Goal: Task Accomplishment & Management: Manage account settings

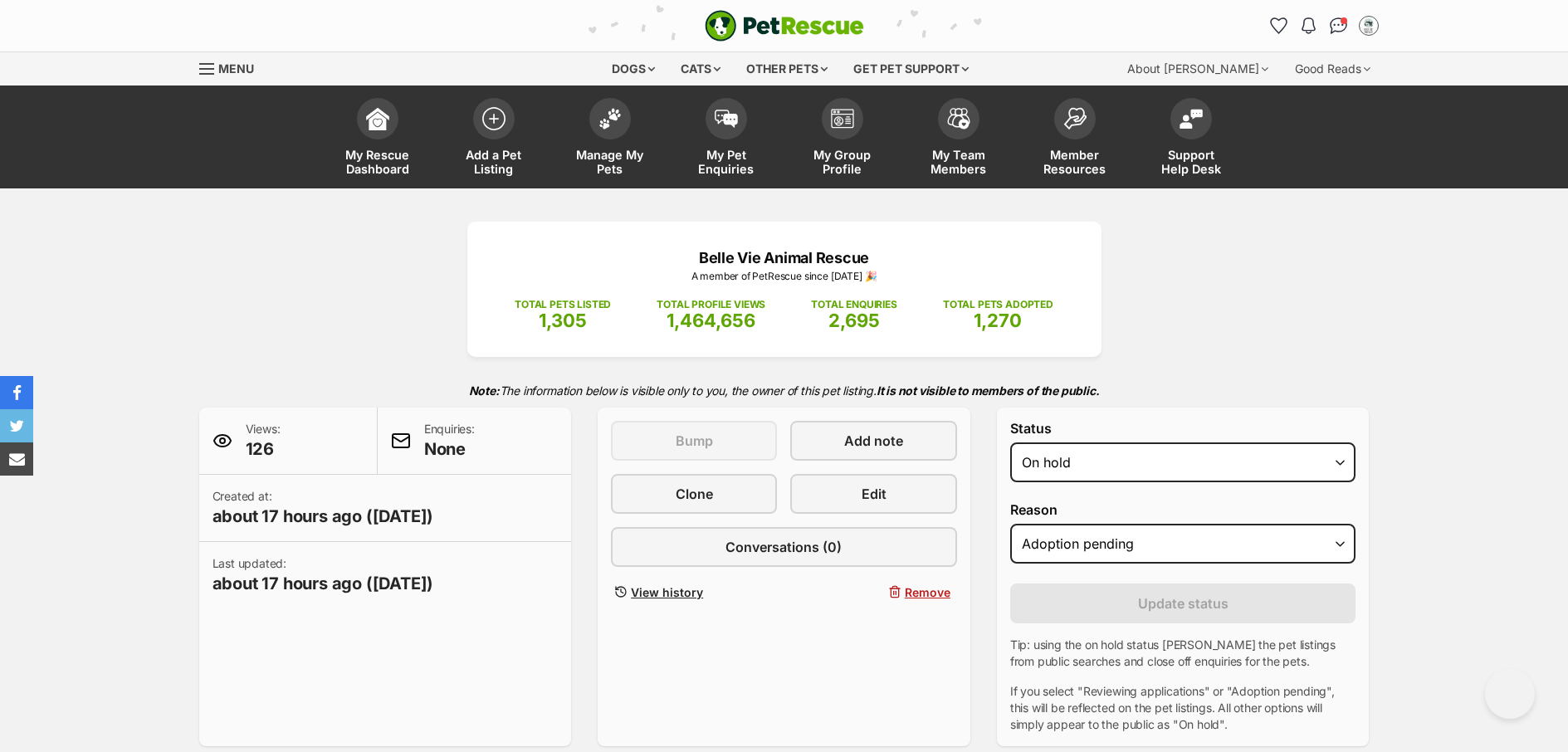
select select "on_hold"
select select "adoption_pending"
click at [725, 170] on span "My Pet Enquiries" at bounding box center [726, 162] width 75 height 29
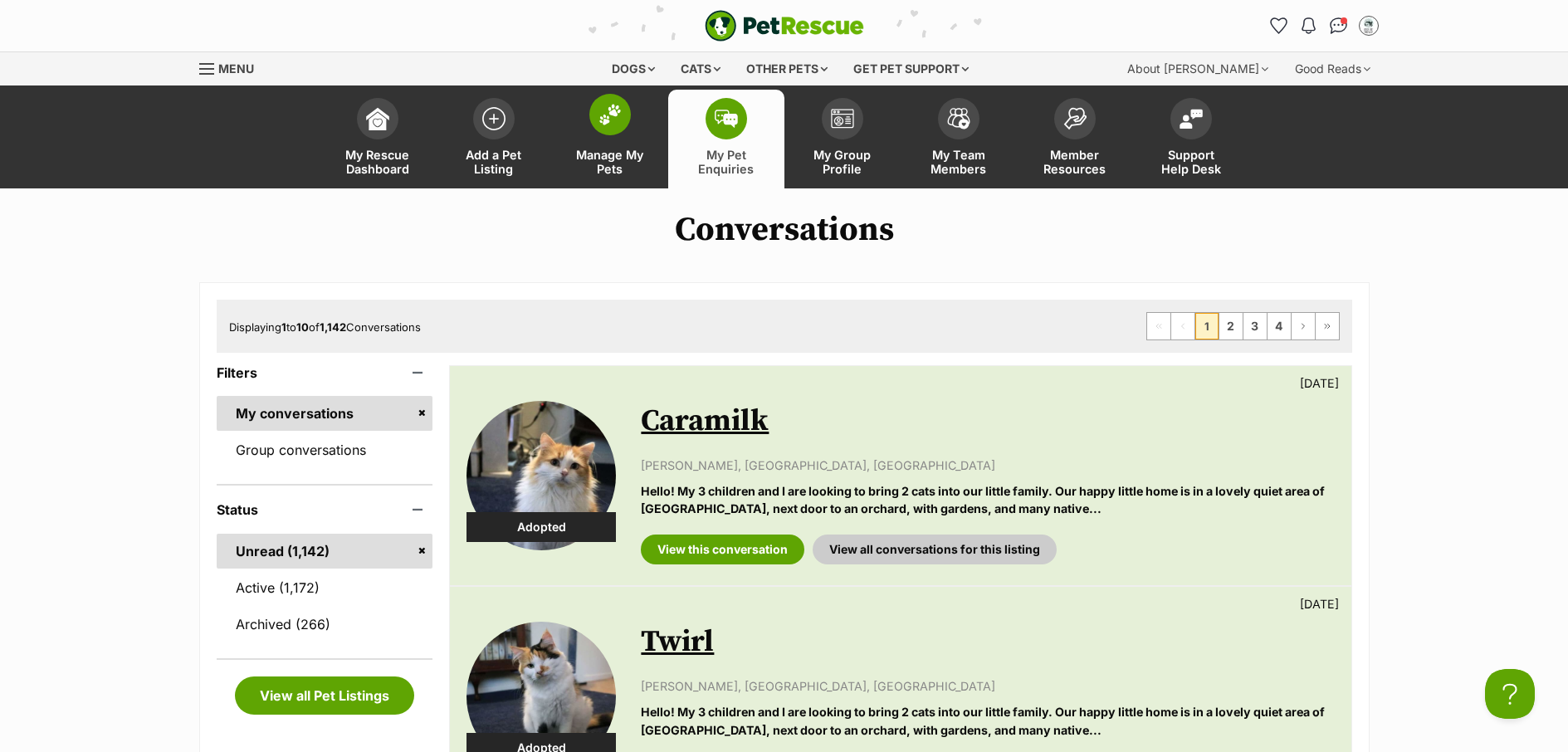
click at [602, 160] on span "Manage My Pets" at bounding box center [610, 162] width 75 height 29
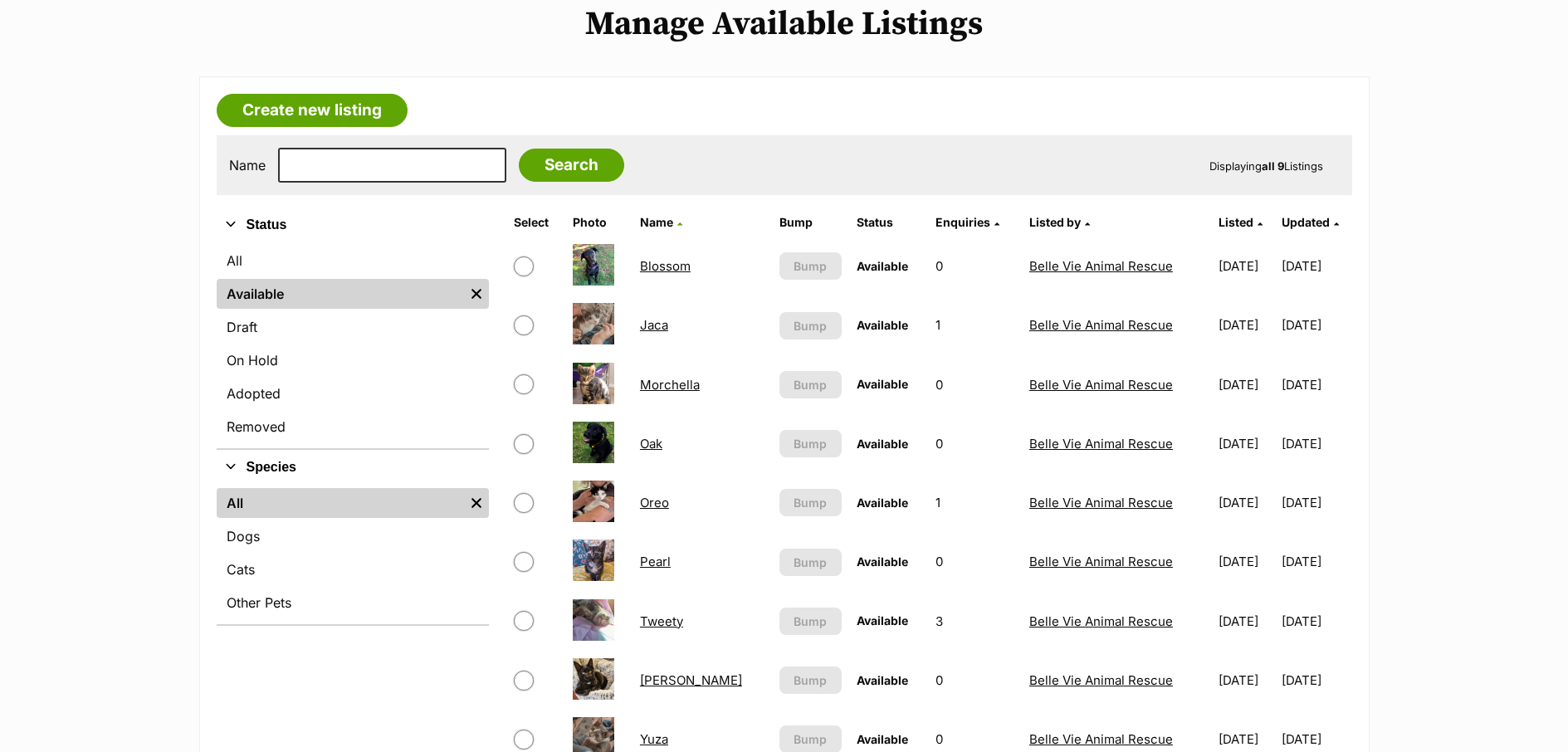
scroll to position [334, 0]
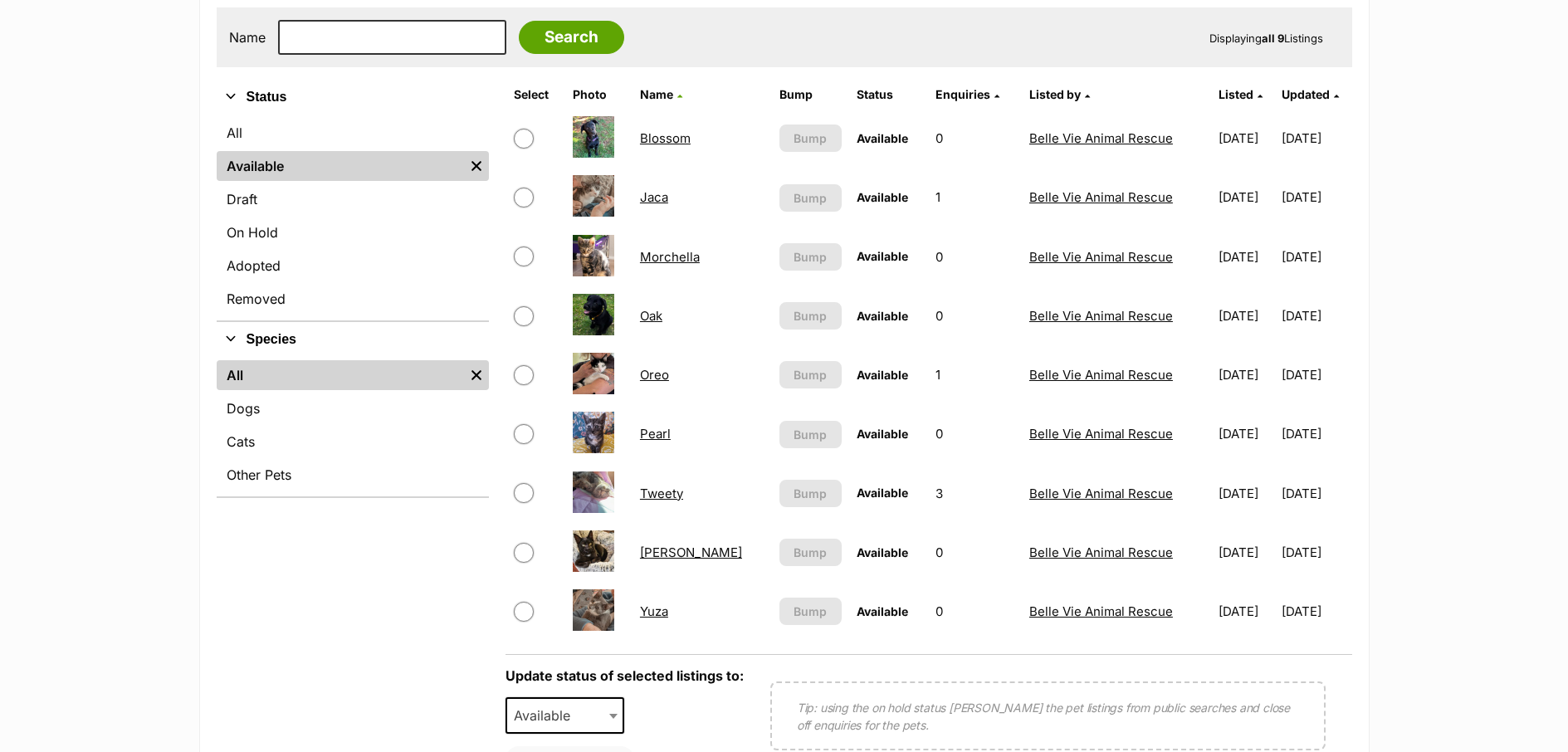
click at [663, 434] on link "Pearl" at bounding box center [655, 434] width 30 height 16
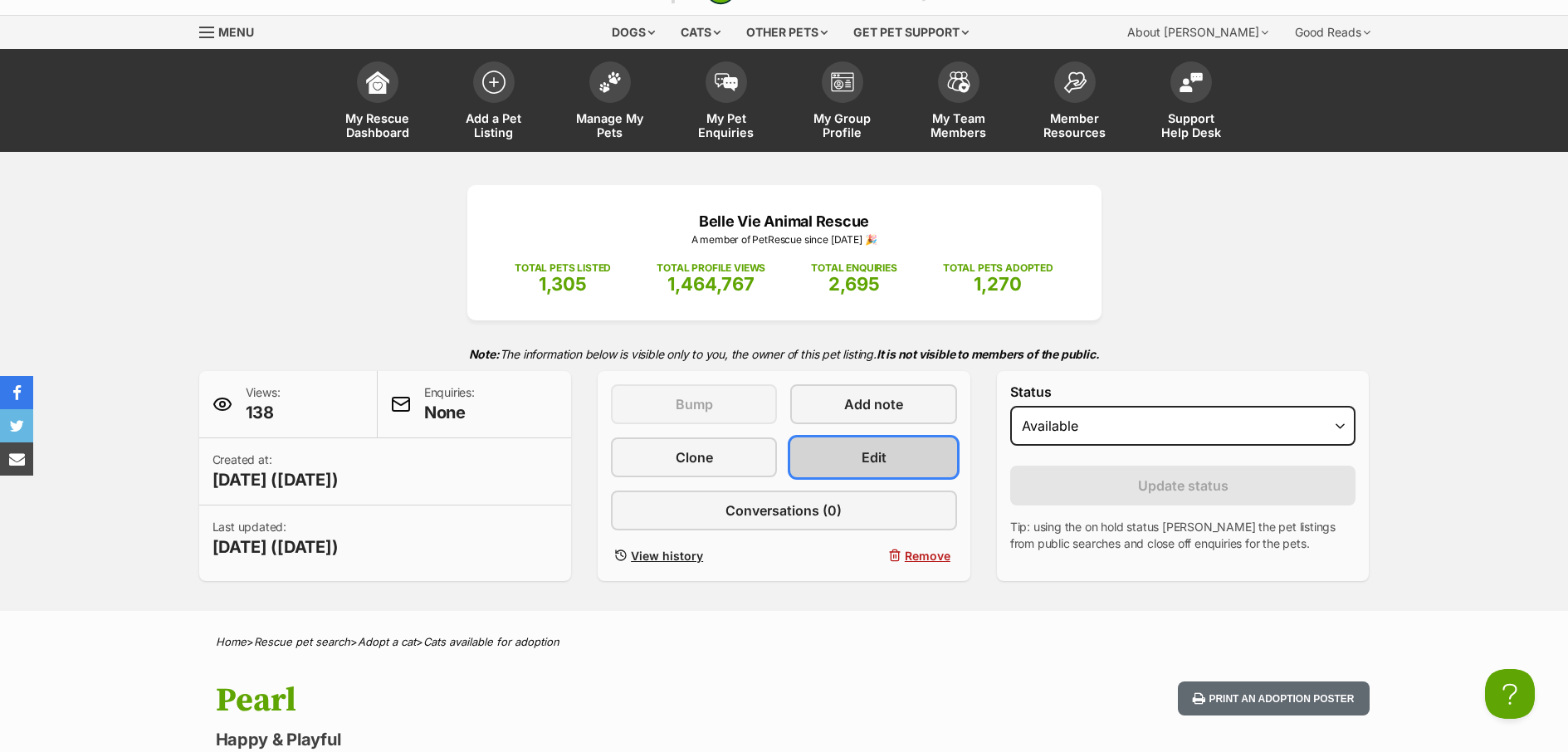
click at [891, 458] on link "Edit" at bounding box center [873, 457] width 166 height 40
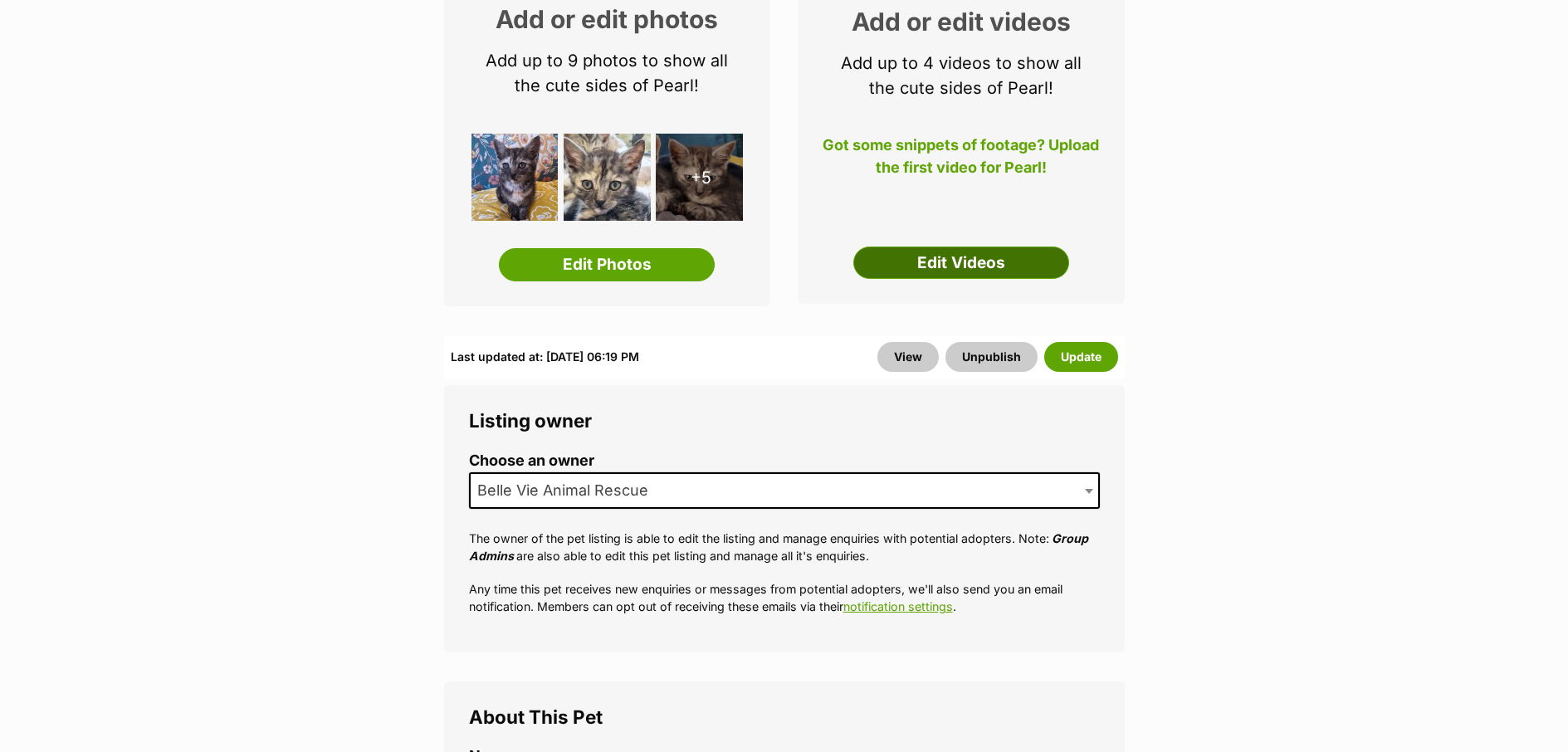
click at [929, 264] on link "Edit Videos" at bounding box center [961, 262] width 216 height 33
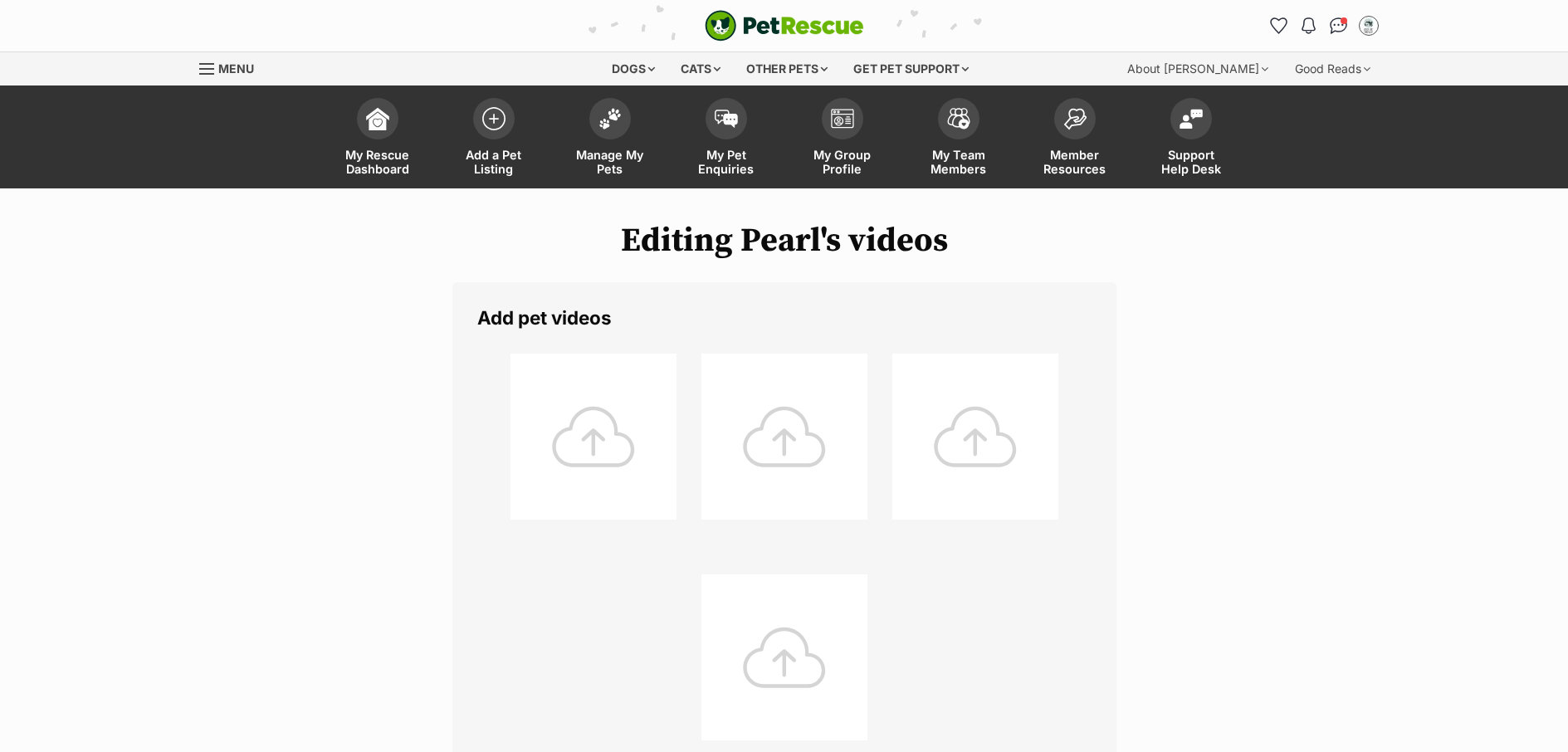
click at [593, 436] on div at bounding box center [593, 436] width 166 height 166
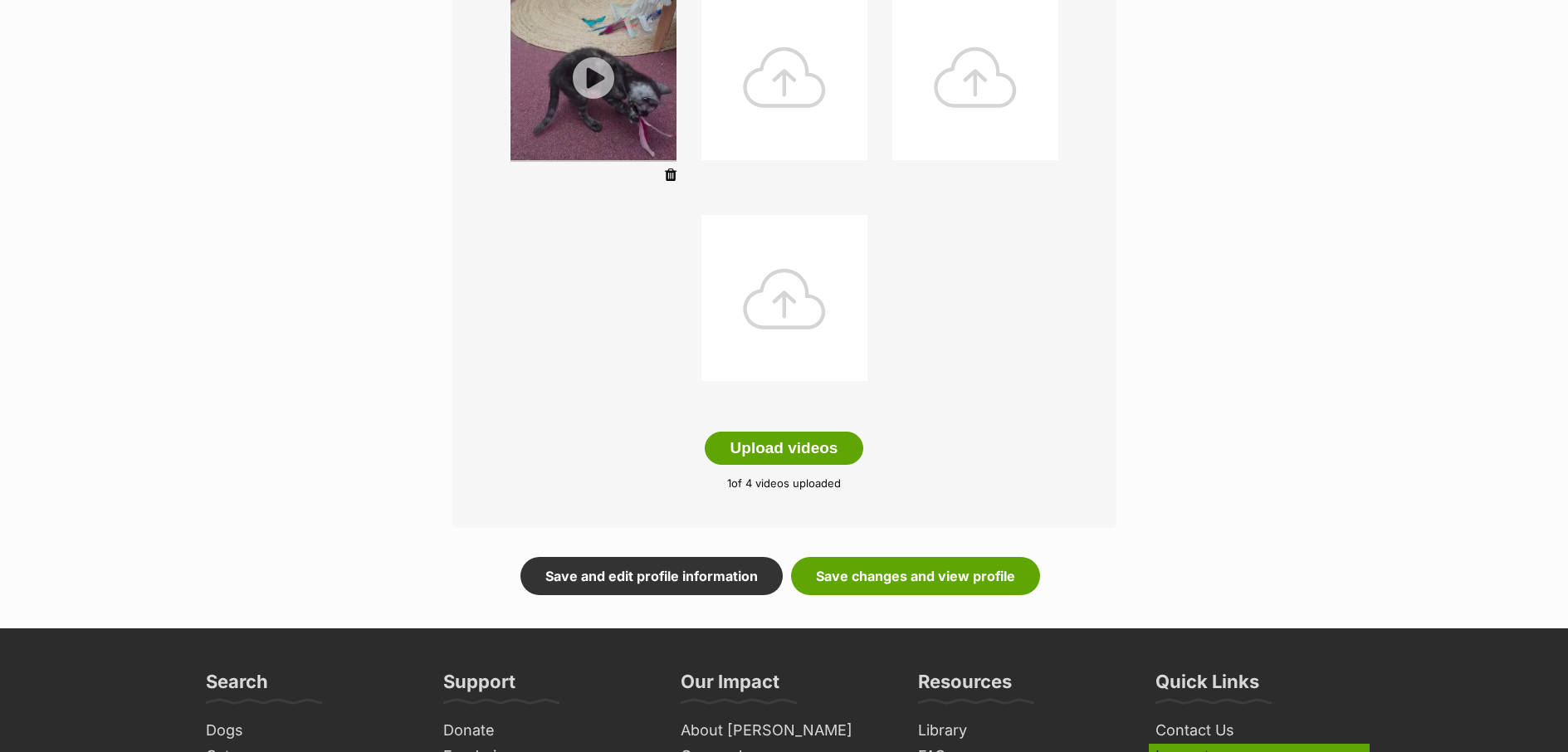
scroll to position [554, 0]
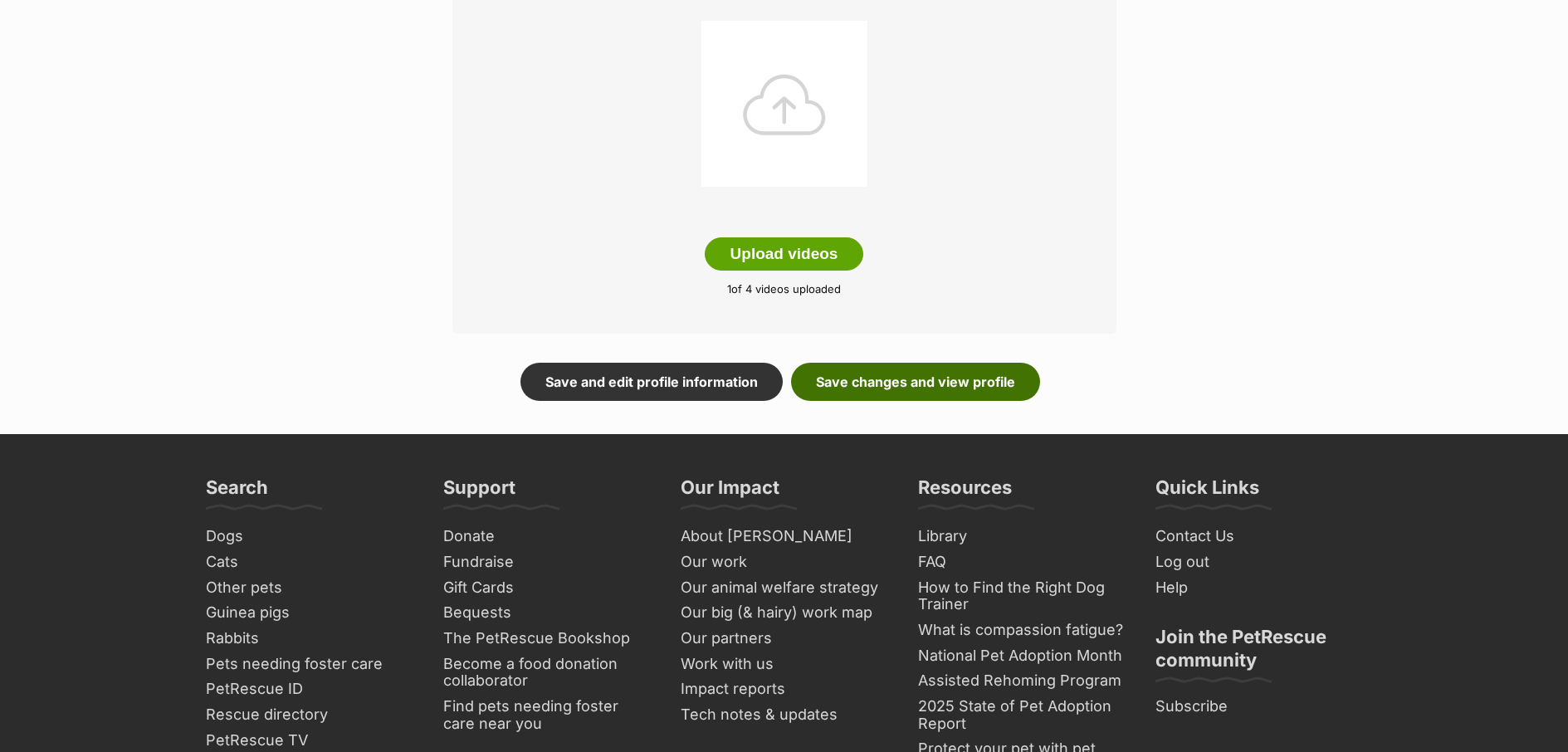
click at [947, 390] on link "Save changes and view profile" at bounding box center [915, 382] width 249 height 38
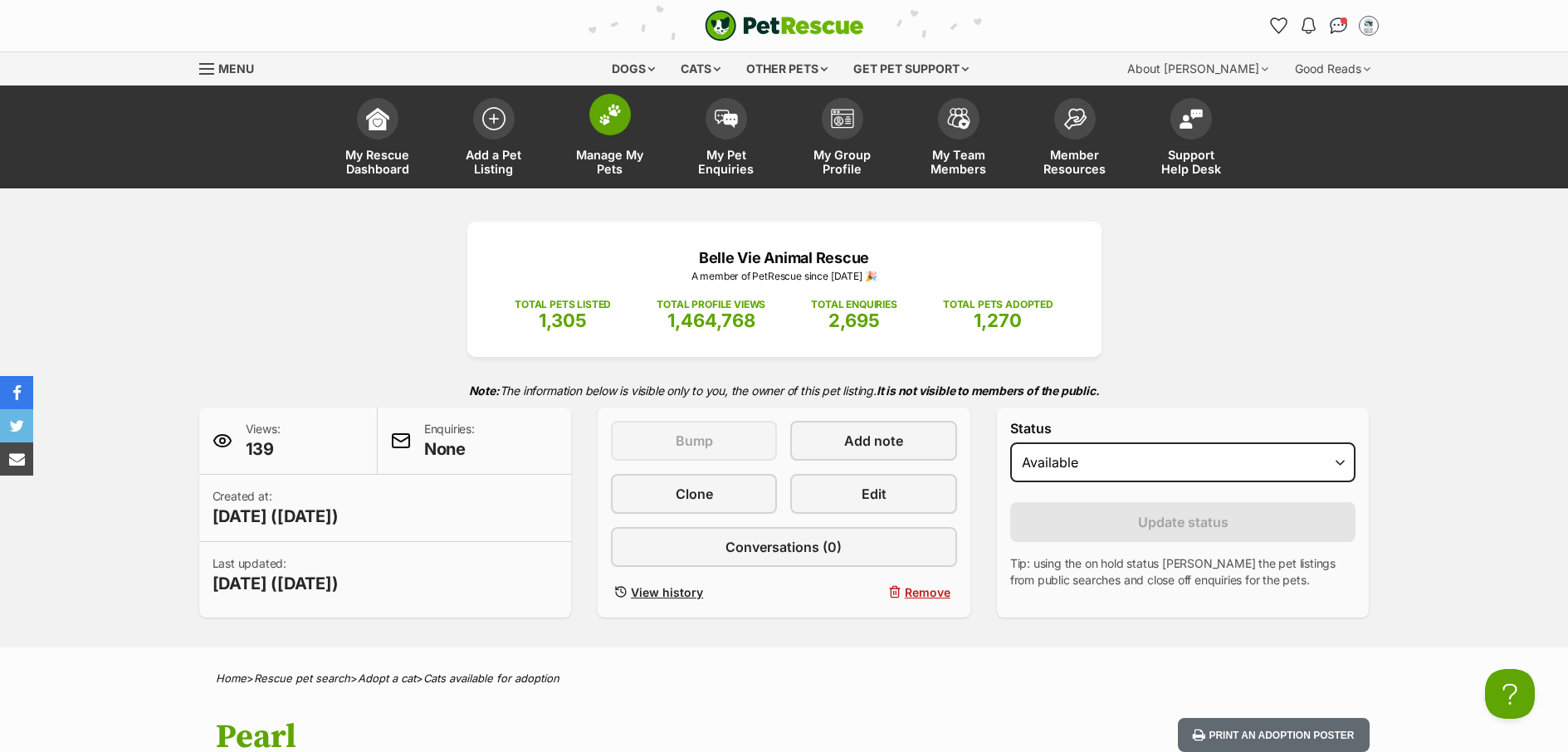
click at [620, 166] on span "Manage My Pets" at bounding box center [610, 162] width 75 height 29
